Goal: Subscribe to service/newsletter

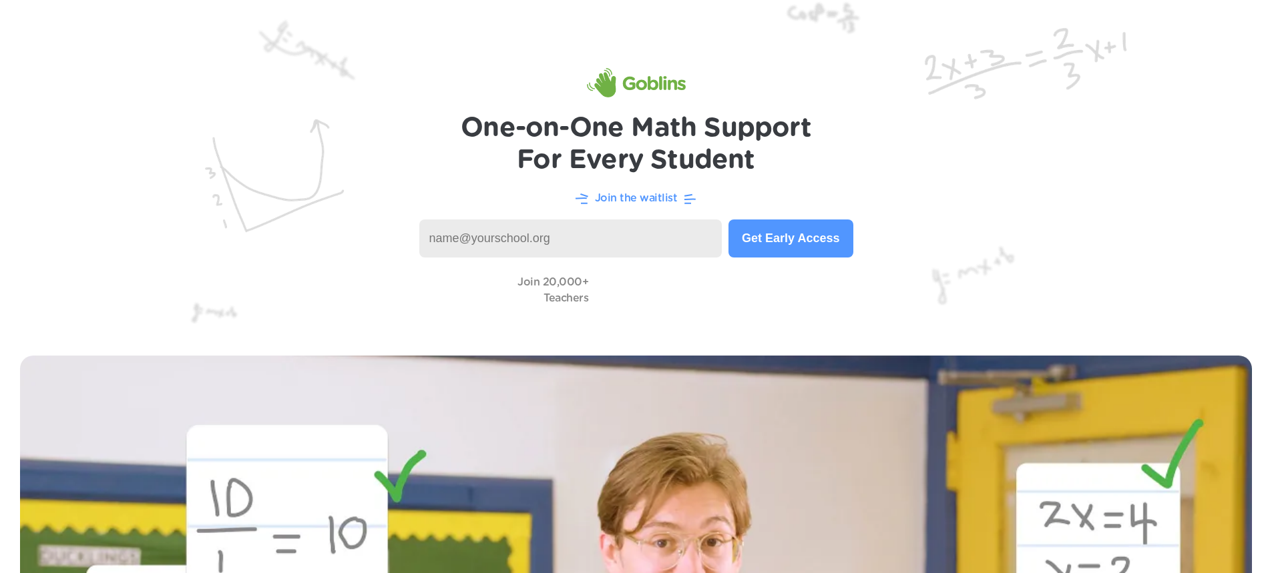
click at [473, 232] on input at bounding box center [570, 239] width 303 height 38
paste input "e 593-254 t"
click at [442, 239] on input "ce 593-254 t" at bounding box center [570, 239] width 303 height 38
click at [800, 222] on button "Get Early Access" at bounding box center [790, 239] width 124 height 38
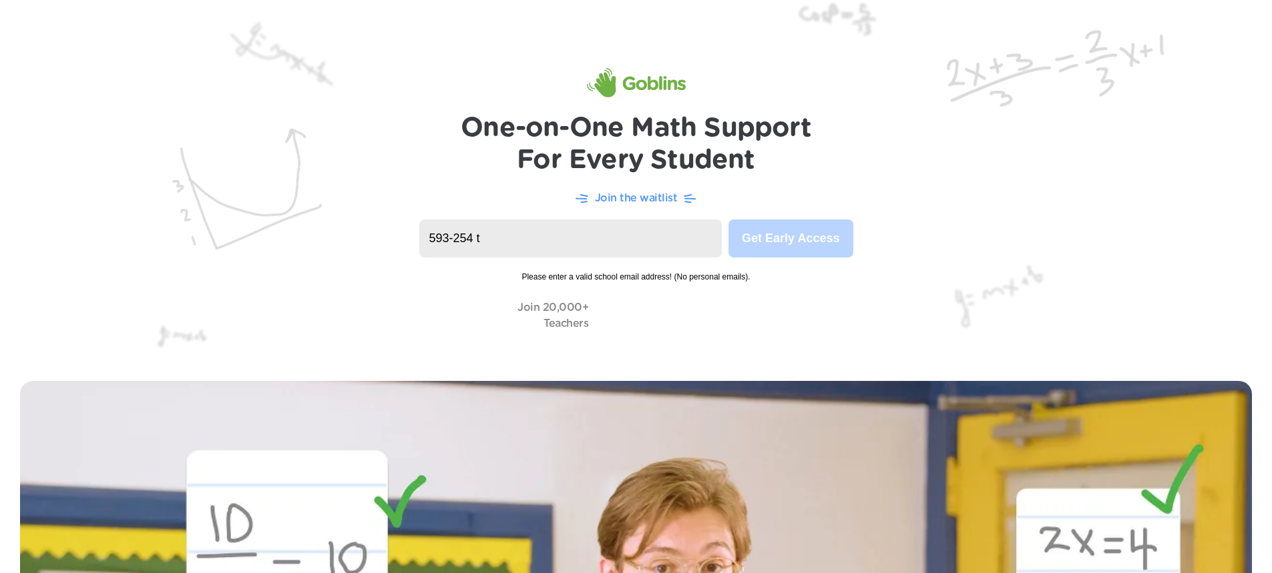
click at [536, 243] on input "593-254 t" at bounding box center [570, 239] width 303 height 38
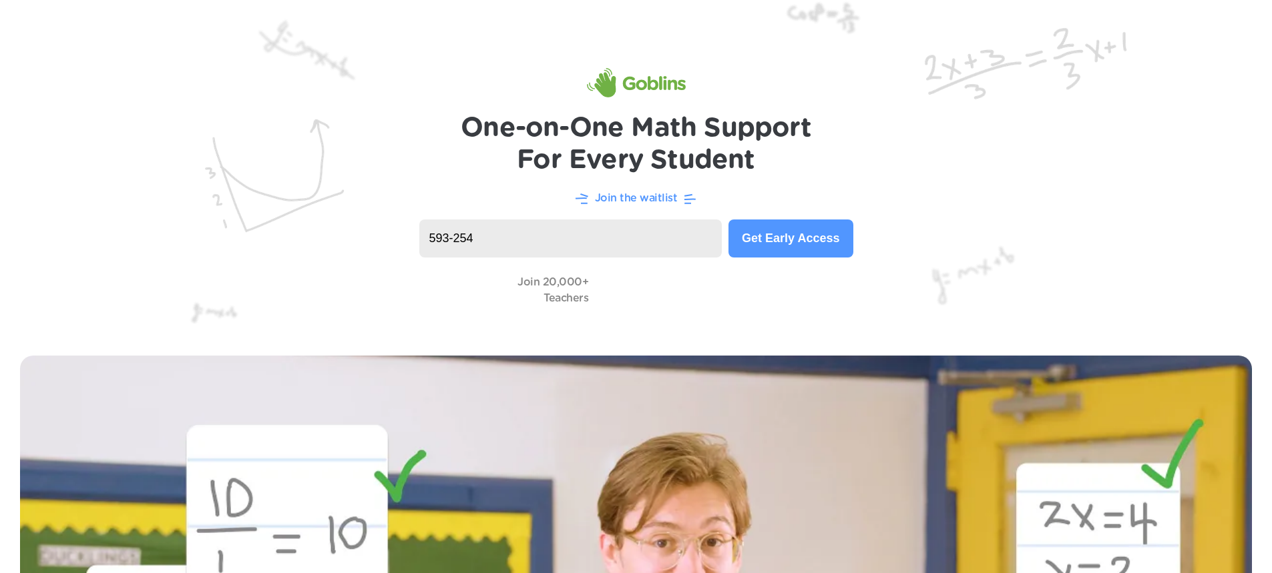
type input "593-254"
click at [800, 245] on button "Get Early Access" at bounding box center [790, 239] width 124 height 38
click at [527, 247] on input at bounding box center [570, 239] width 303 height 38
type input "Vanessa"
click at [848, 234] on button "Get Early Access" at bounding box center [790, 239] width 124 height 38
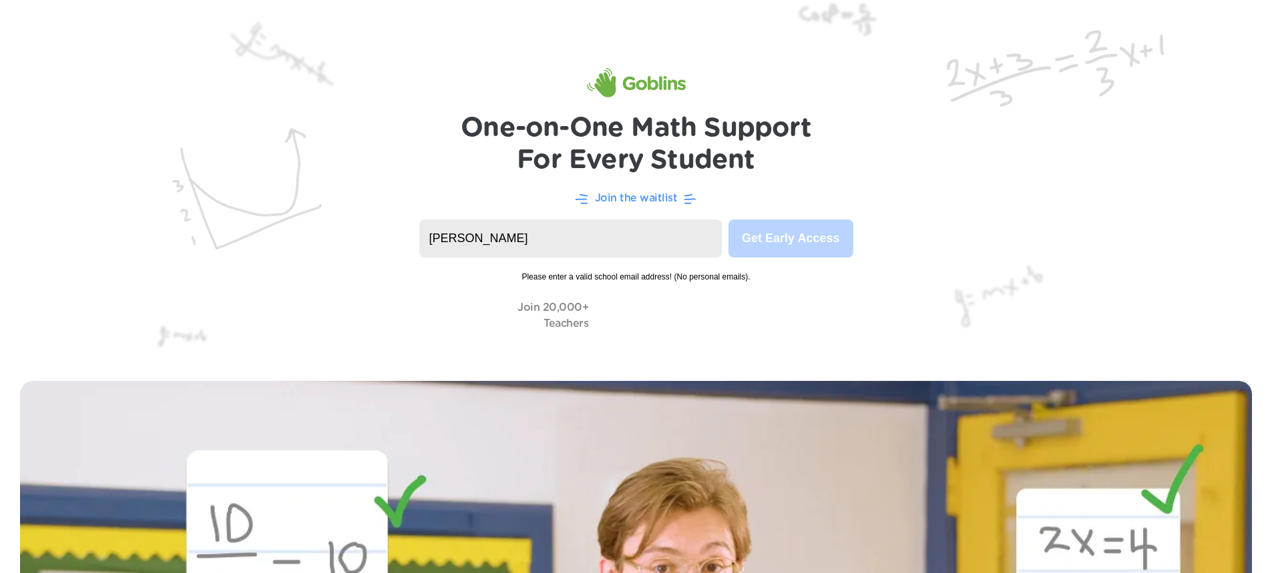
click at [708, 310] on video at bounding box center [662, 315] width 134 height 38
click at [615, 312] on video at bounding box center [662, 315] width 134 height 38
drag, startPoint x: 701, startPoint y: 319, endPoint x: 522, endPoint y: 300, distance: 179.9
click at [694, 319] on video at bounding box center [662, 315] width 134 height 38
click at [678, 296] on video at bounding box center [662, 315] width 134 height 38
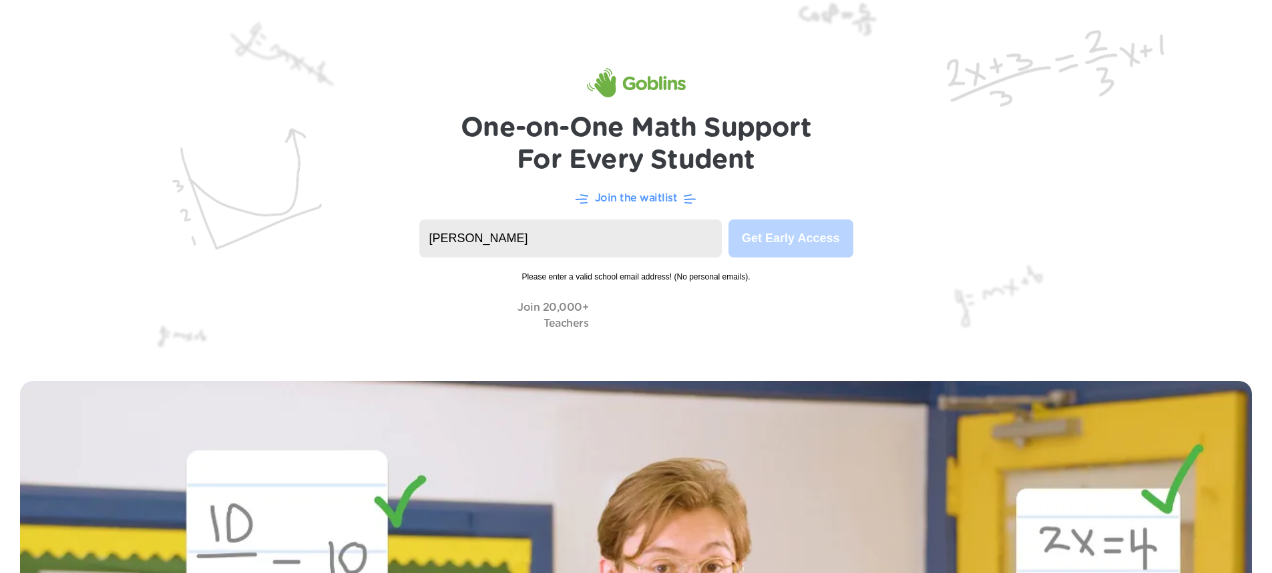
click at [468, 224] on header "One-on-One Math Support For Every Student Join the waitlist Vanessa Get Early A…" at bounding box center [636, 180] width 1272 height 361
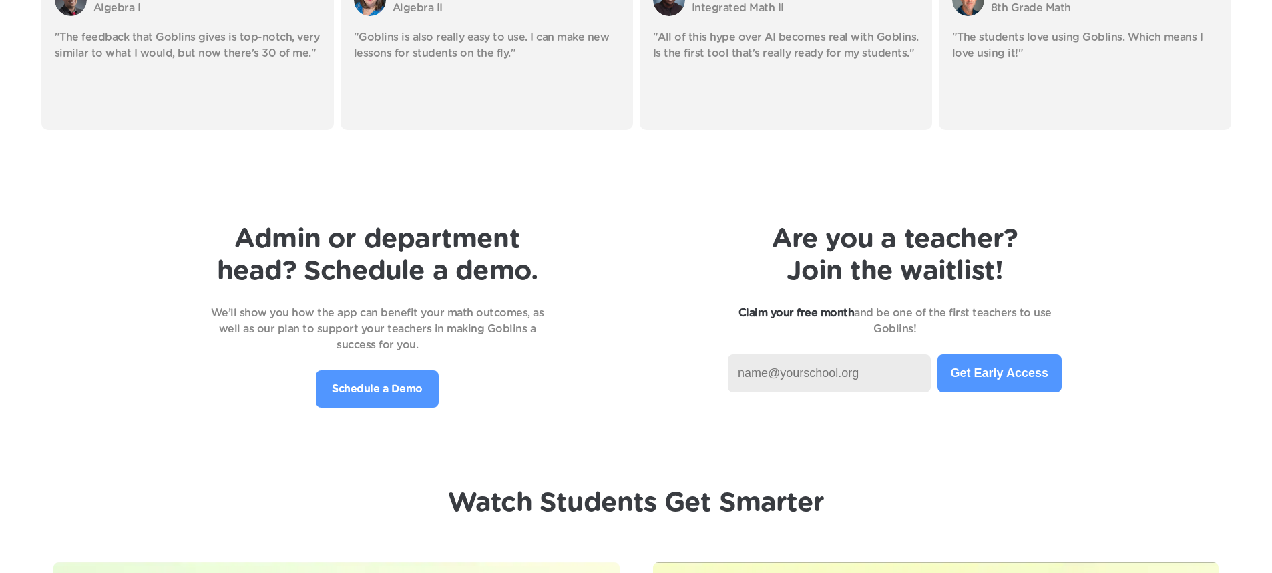
scroll to position [2737, 0]
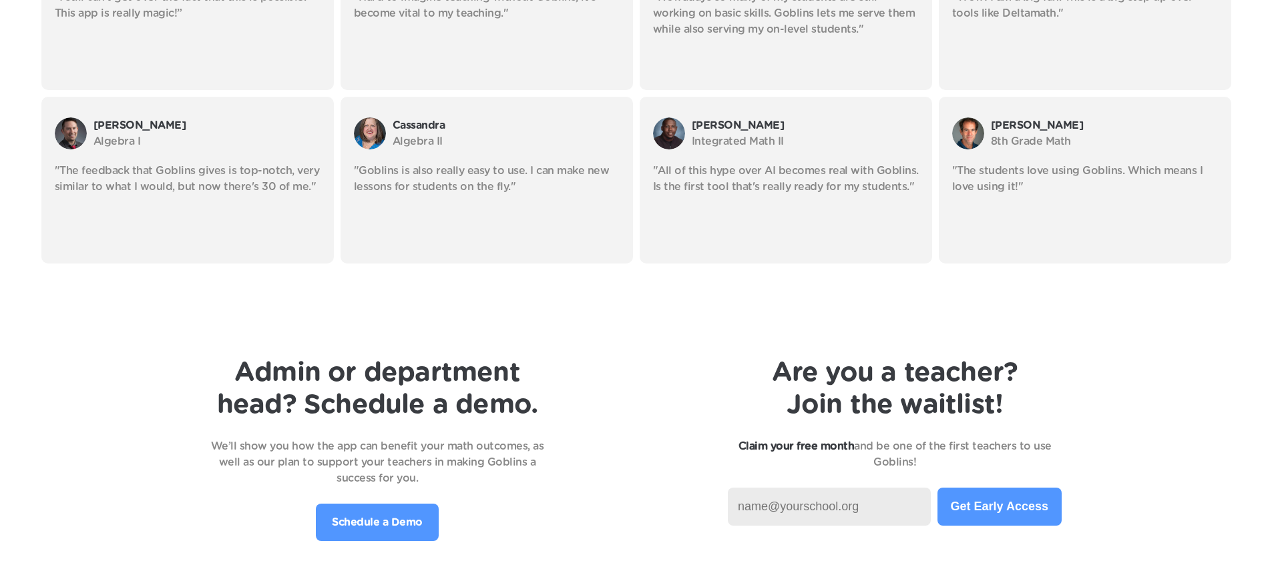
drag, startPoint x: 690, startPoint y: 498, endPoint x: 700, endPoint y: 497, distance: 10.1
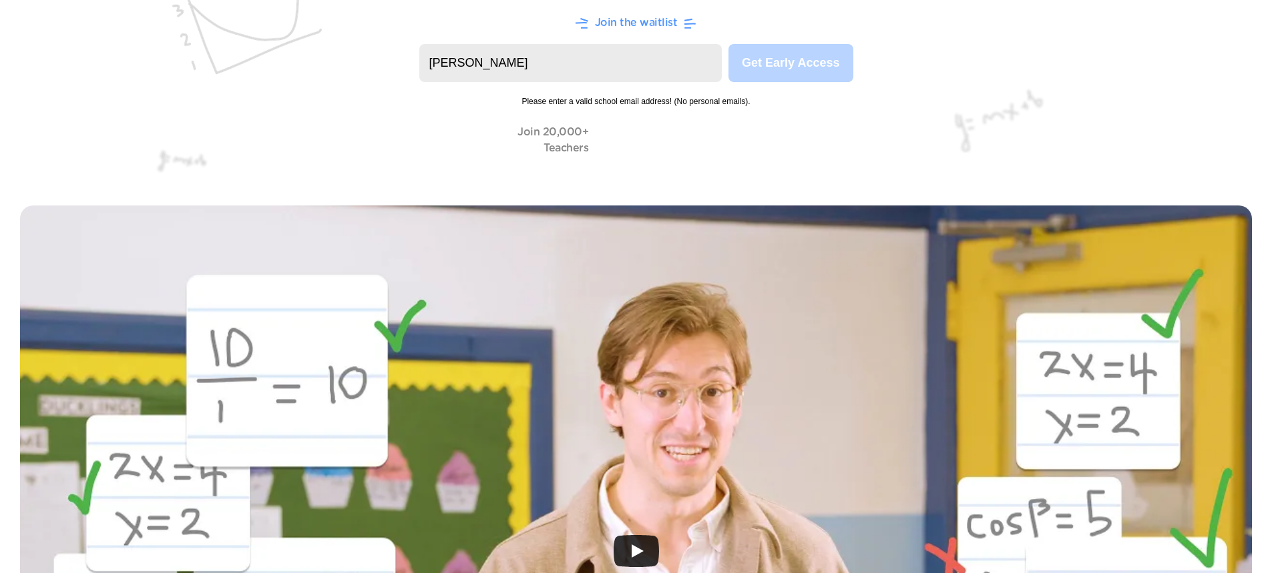
scroll to position [0, 0]
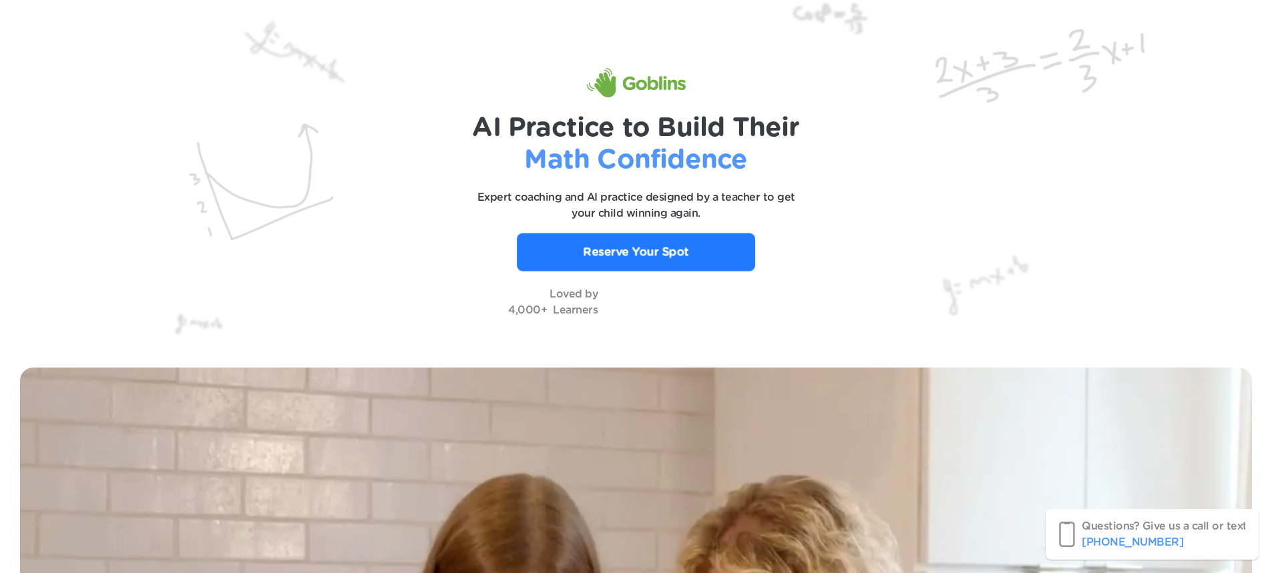
click at [716, 254] on link "Reserve Your Spot" at bounding box center [636, 252] width 238 height 38
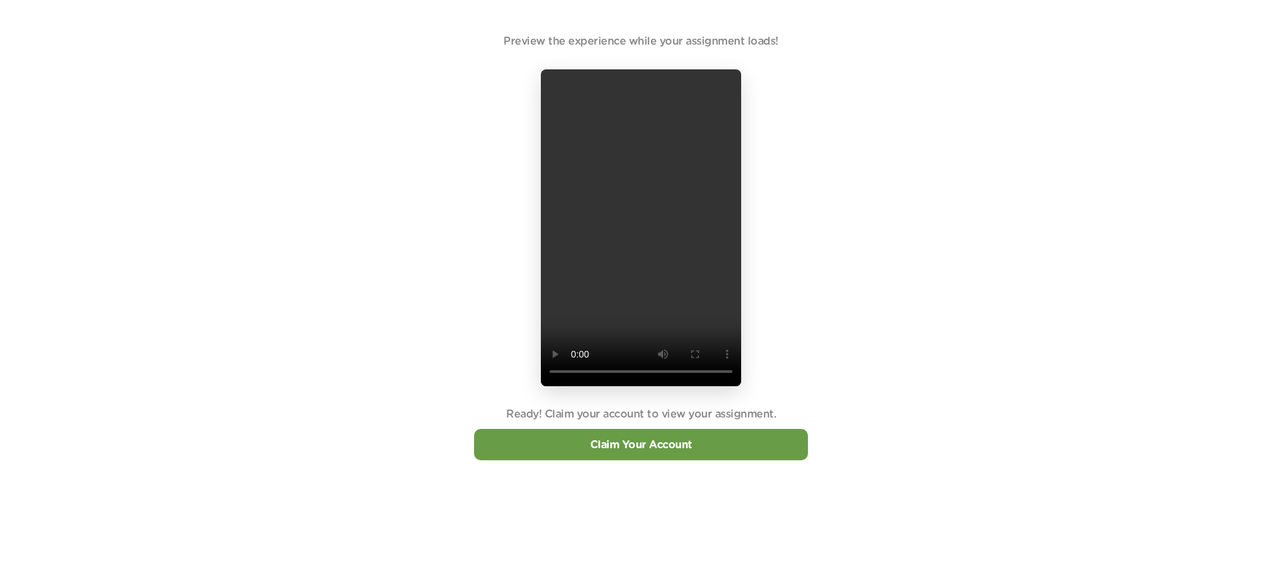
click at [483, 307] on div "Preview the experience while your assignment loads! Ready! Claim your account t…" at bounding box center [641, 246] width 334 height 427
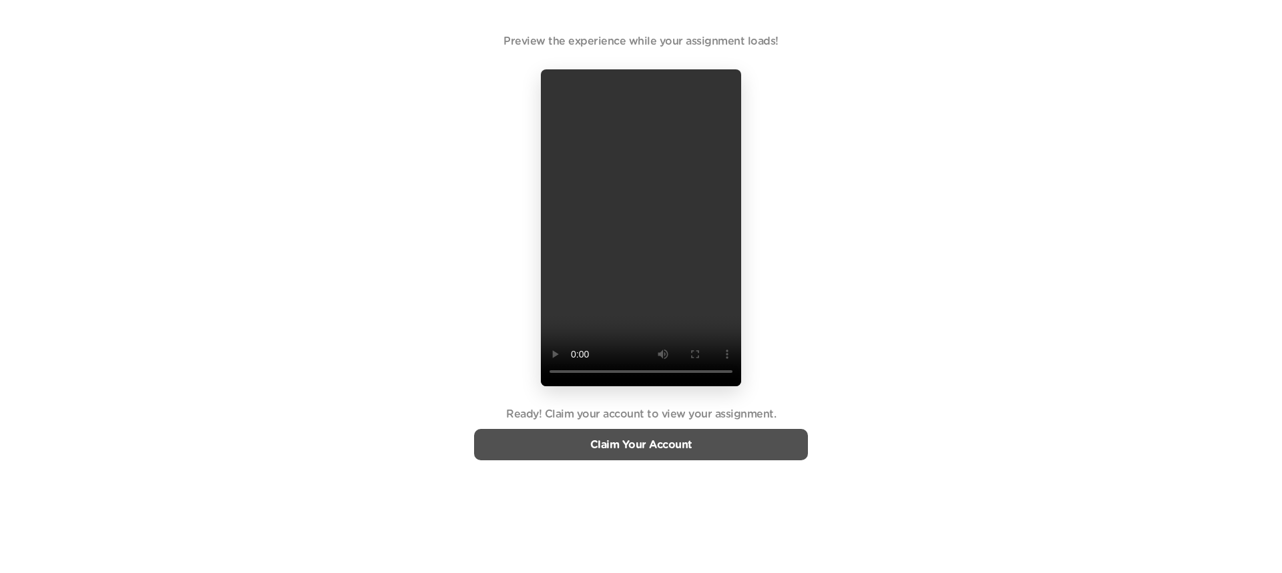
click at [643, 446] on link "Claim Your Account" at bounding box center [641, 445] width 102 height 11
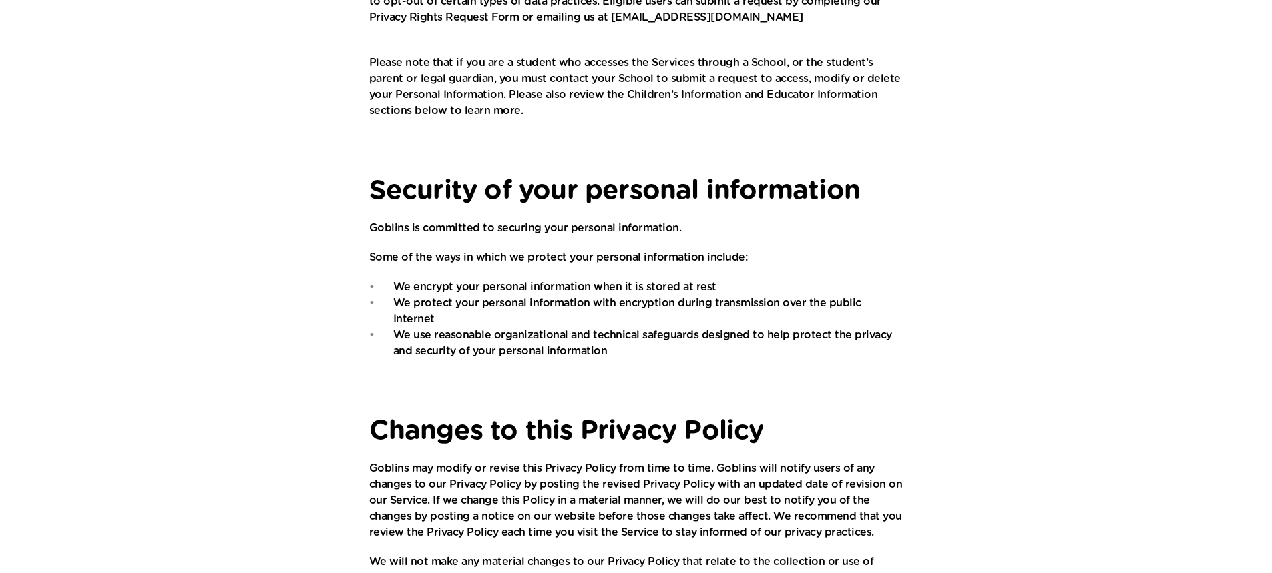
scroll to position [1858, 0]
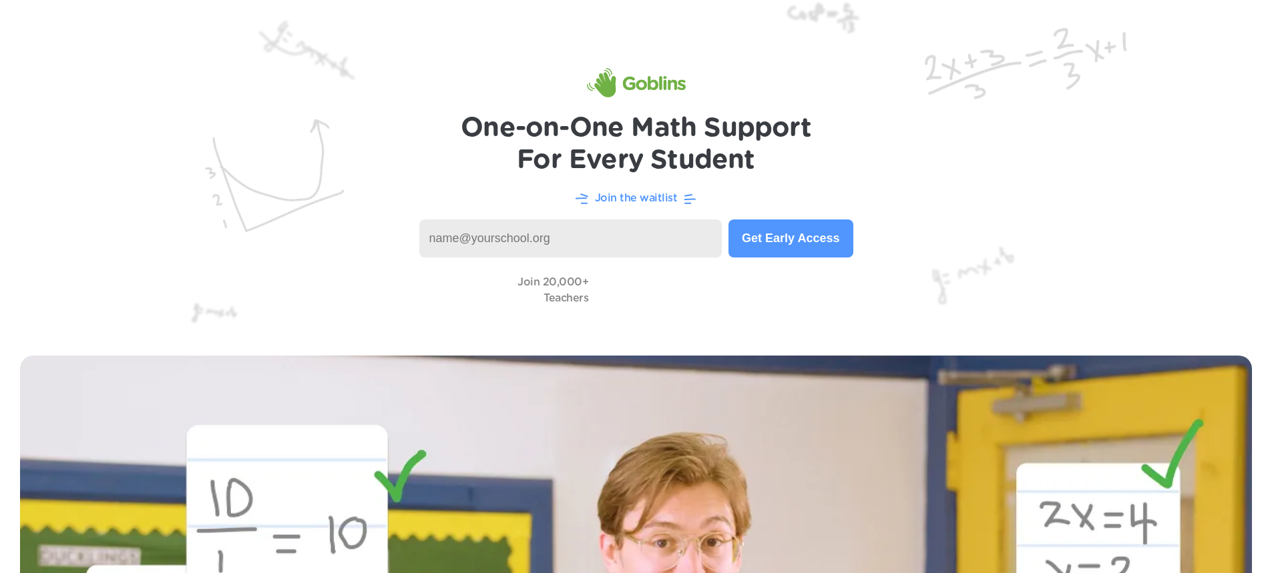
click at [570, 240] on input at bounding box center [570, 239] width 303 height 38
type input "Vanessaa5122@nycstudents.net"
click at [768, 244] on button "Get Early Access" at bounding box center [790, 239] width 124 height 38
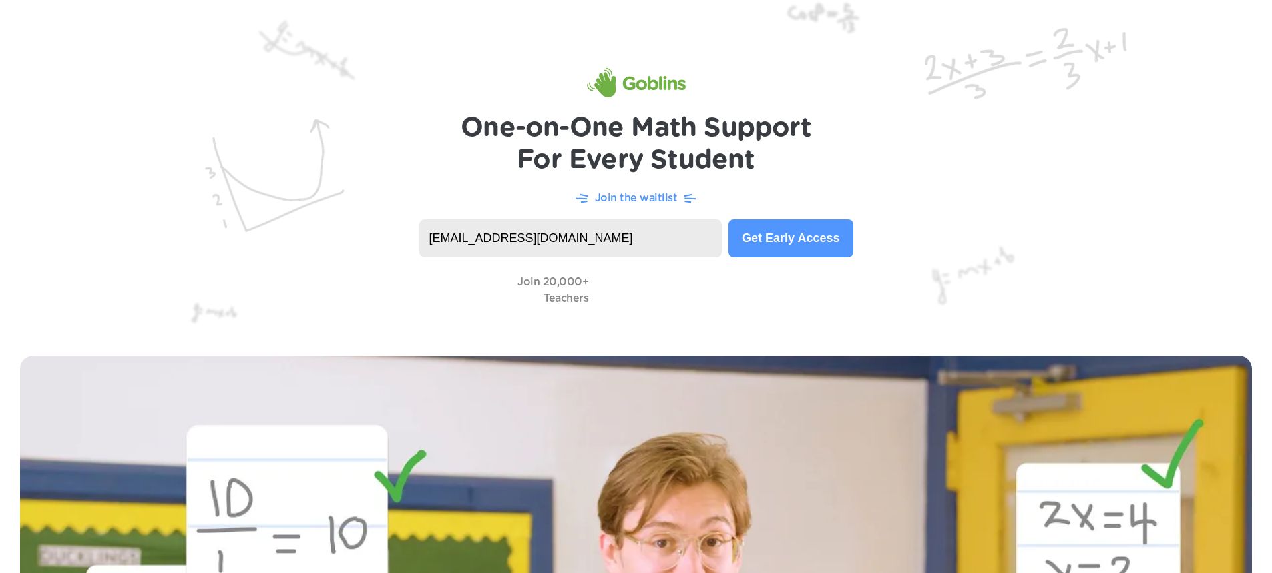
click at [754, 225] on button "Get Early Access" at bounding box center [790, 239] width 124 height 38
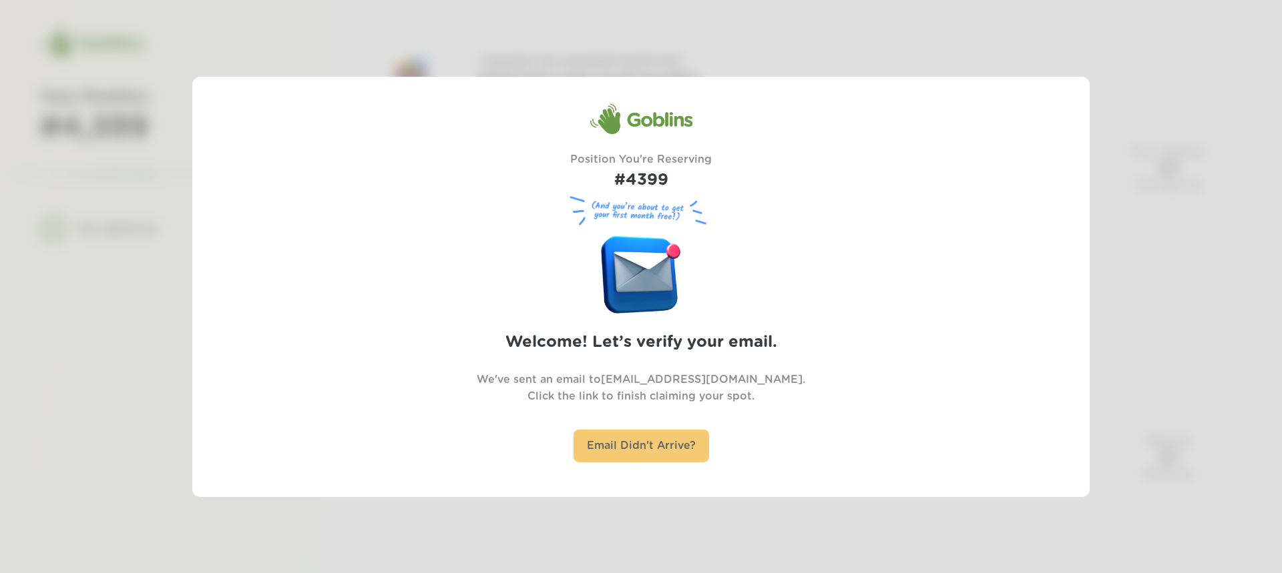
click at [627, 455] on div "Email Didn't Arrive?" at bounding box center [641, 446] width 136 height 33
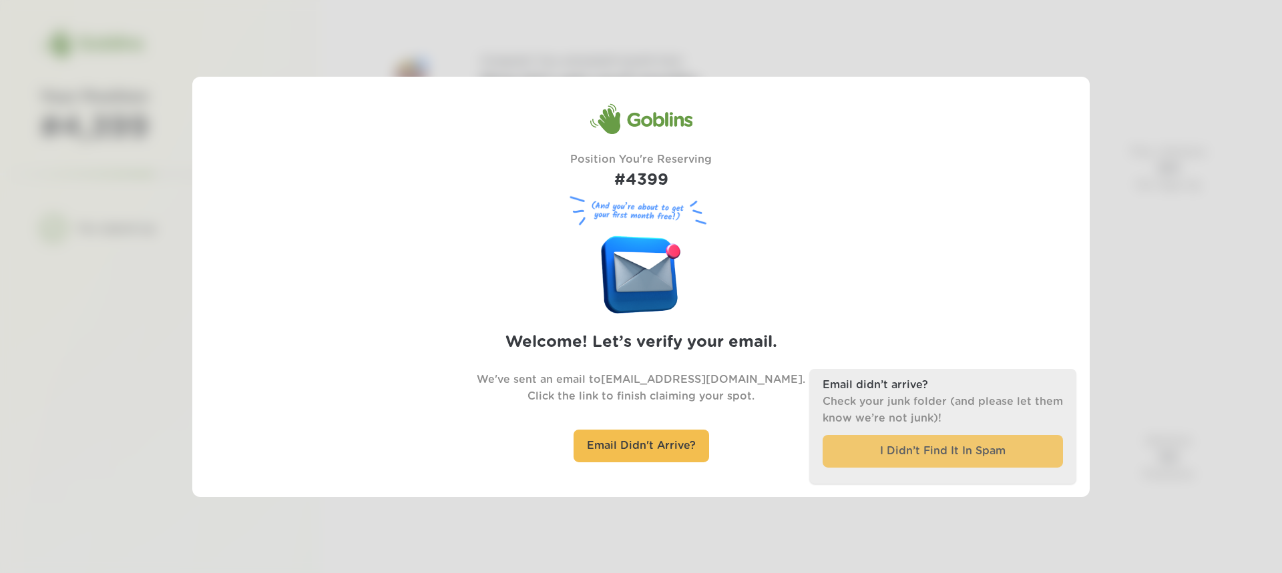
click at [894, 460] on div "I Didn’t Find It In Spam" at bounding box center [942, 451] width 240 height 33
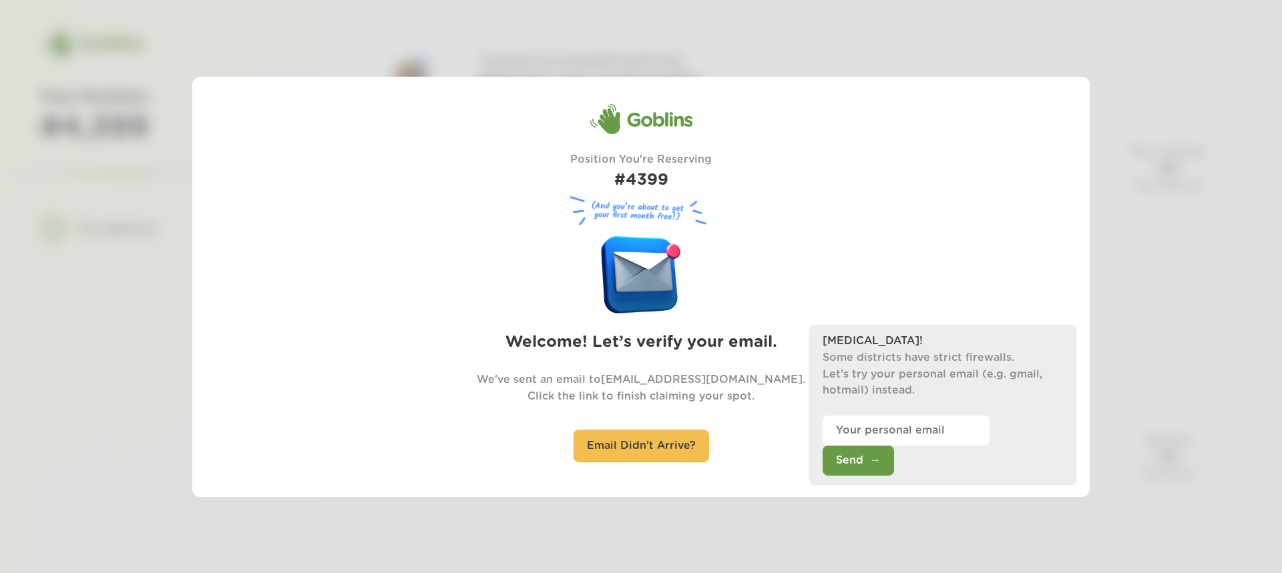
click at [894, 470] on button "Send" at bounding box center [857, 461] width 71 height 30
click at [921, 446] on input "email" at bounding box center [905, 431] width 167 height 30
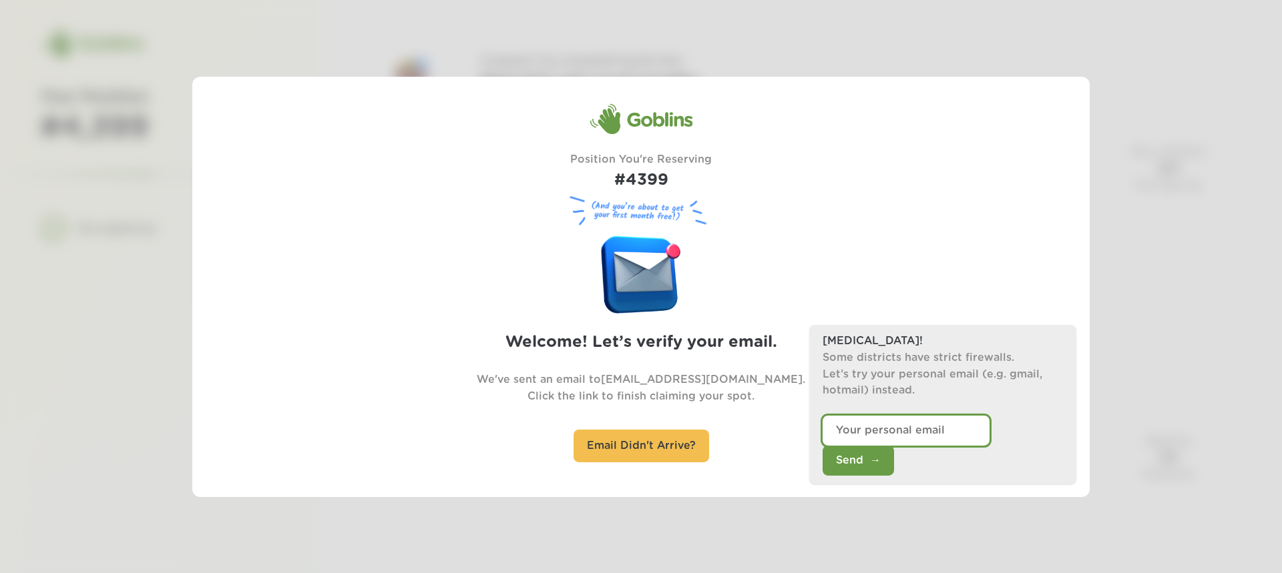
click at [921, 446] on input "email" at bounding box center [905, 431] width 167 height 30
drag, startPoint x: 921, startPoint y: 469, endPoint x: 380, endPoint y: 314, distance: 562.4
click at [921, 446] on input "email" at bounding box center [905, 431] width 167 height 30
type input "V"
click at [646, 443] on div "Email Didn't Arrive?" at bounding box center [641, 446] width 136 height 33
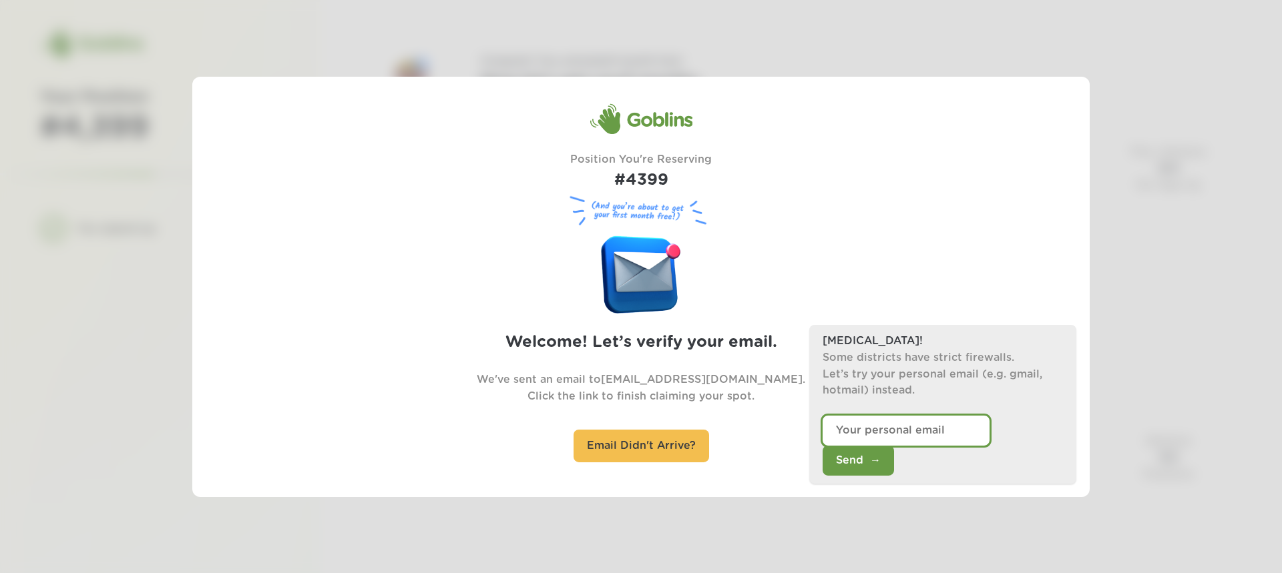
click at [919, 446] on input "email" at bounding box center [905, 431] width 167 height 30
type input "Vanessaa0524@gmail.com"
click at [894, 459] on button "Send" at bounding box center [857, 461] width 71 height 30
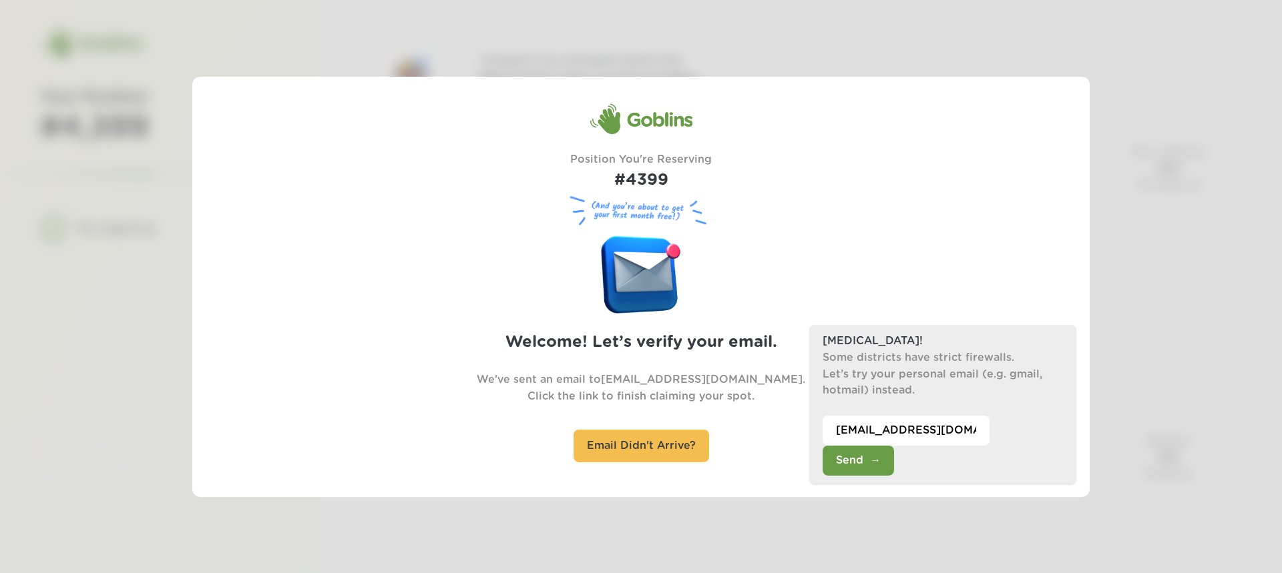
click at [894, 467] on button "Send" at bounding box center [857, 461] width 71 height 30
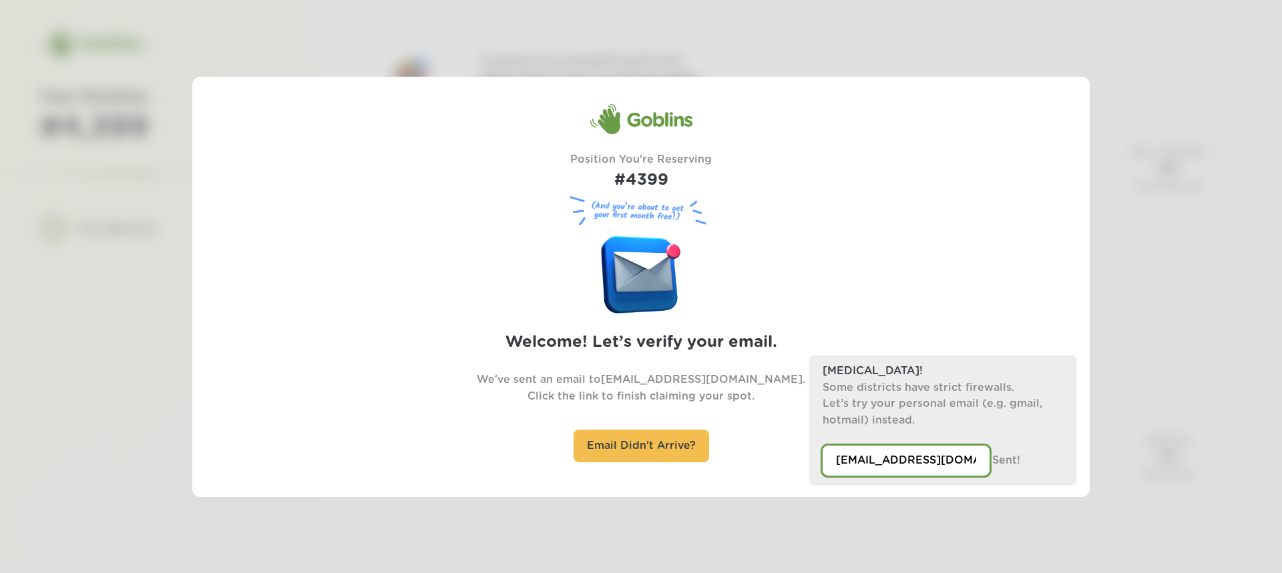
click at [911, 461] on input "Vanessaa0524@gmail.com" at bounding box center [905, 461] width 167 height 30
drag, startPoint x: 597, startPoint y: 450, endPoint x: 0, endPoint y: 2, distance: 746.7
click at [597, 447] on div "Email Didn't Arrive?" at bounding box center [641, 446] width 136 height 33
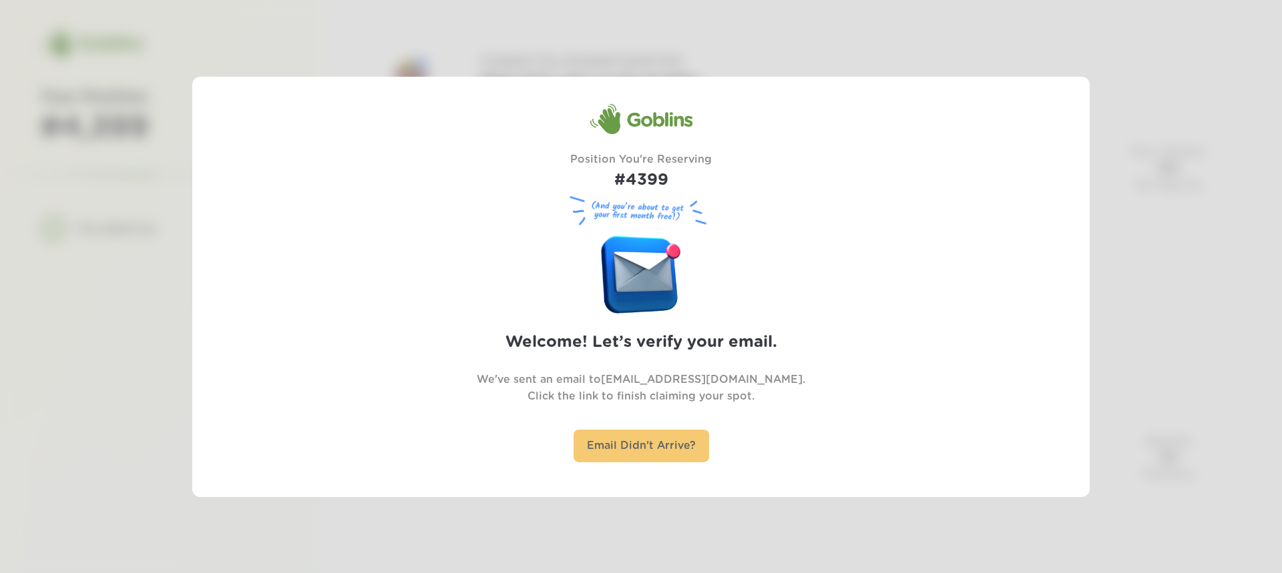
click at [639, 451] on div "Email Didn't Arrive?" at bounding box center [641, 446] width 136 height 33
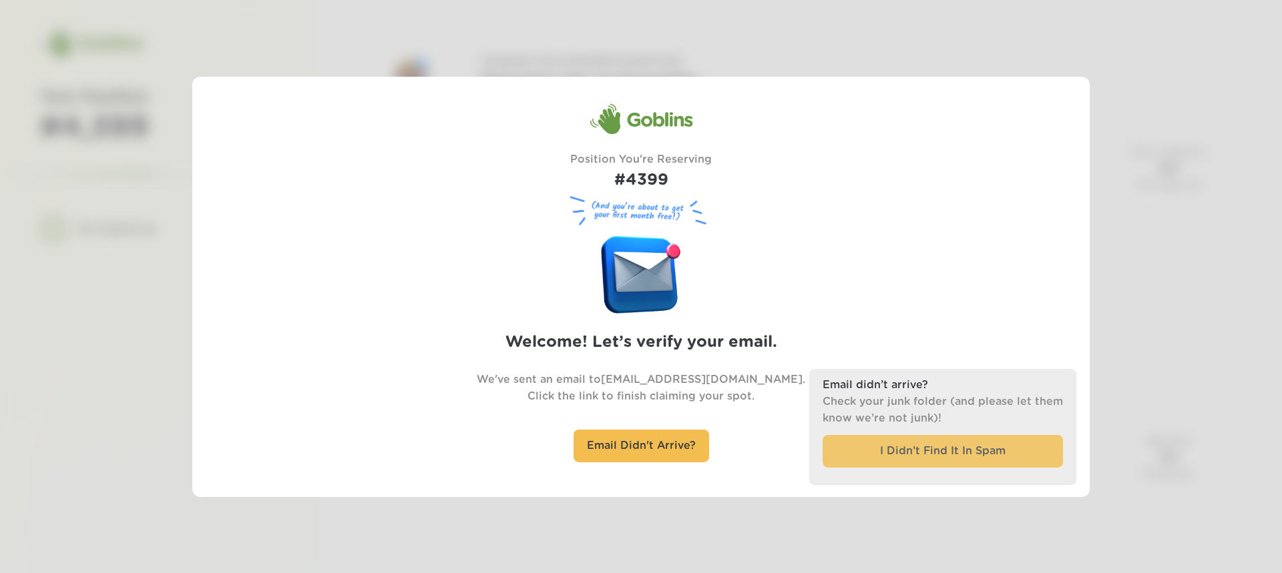
click at [936, 449] on div "I Didn’t Find It In Spam" at bounding box center [942, 451] width 240 height 33
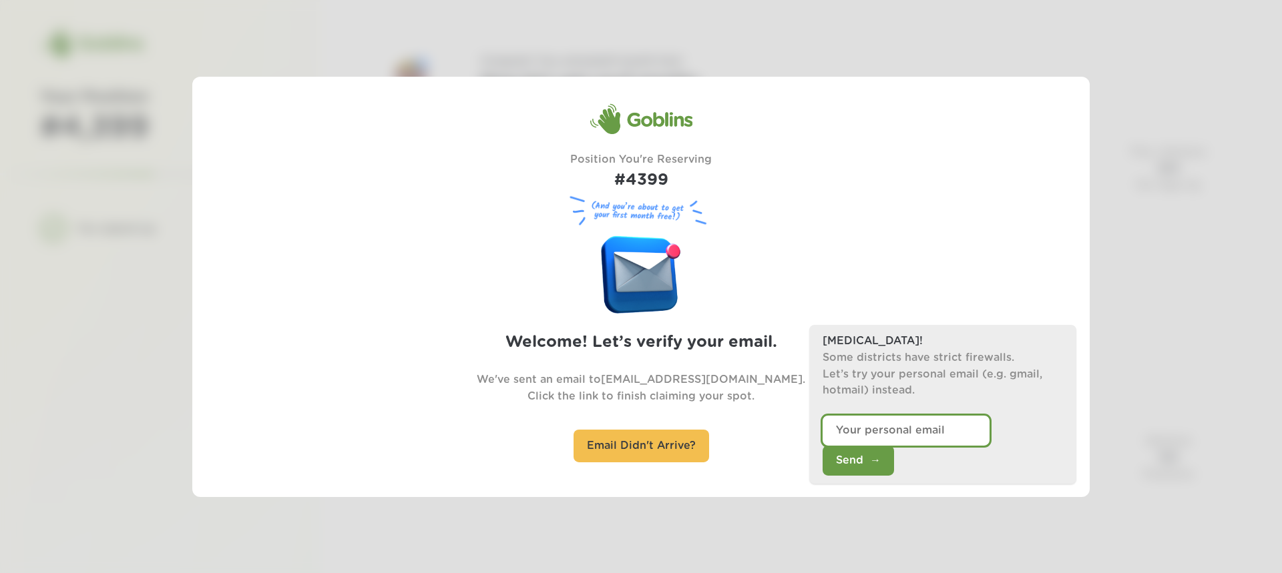
click at [917, 446] on input "email" at bounding box center [905, 431] width 167 height 30
type input "Vanessaa5122@nycstudents.net"
click at [894, 455] on button "Send" at bounding box center [857, 461] width 71 height 30
